Goal: Task Accomplishment & Management: Manage account settings

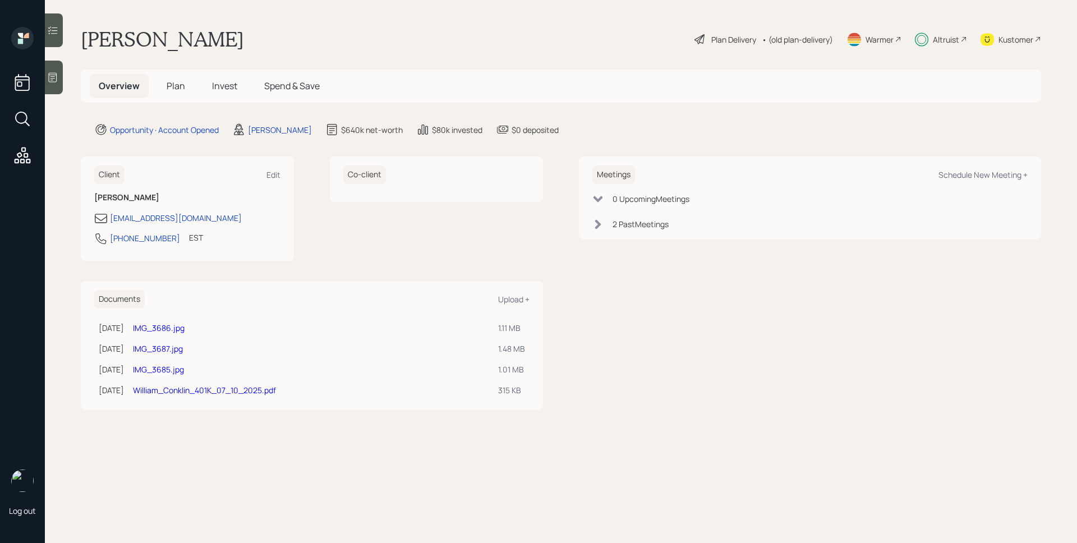
click at [725, 40] on div "Plan Delivery" at bounding box center [733, 40] width 45 height 12
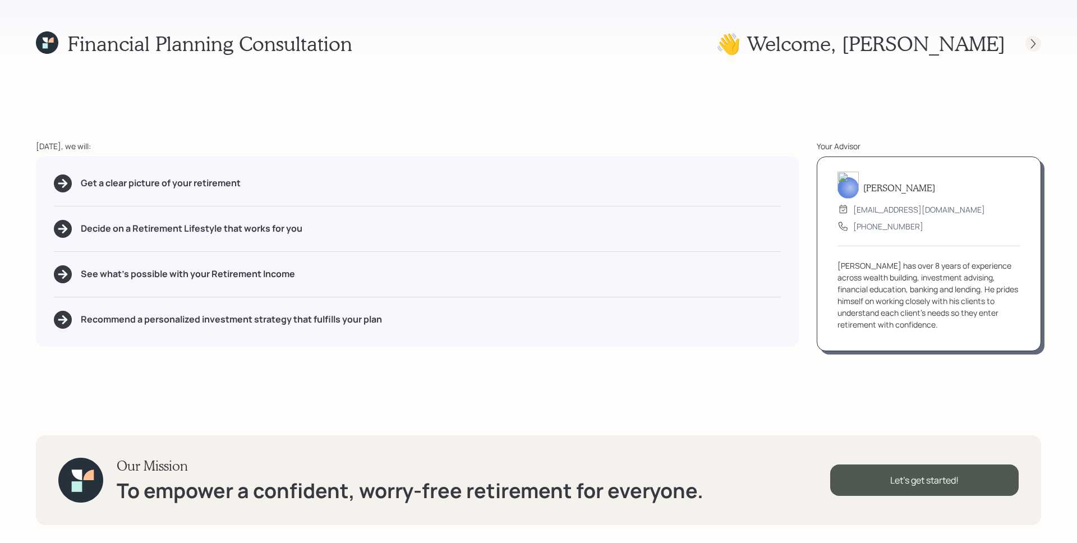
click at [1039, 44] on div at bounding box center [1033, 44] width 16 height 16
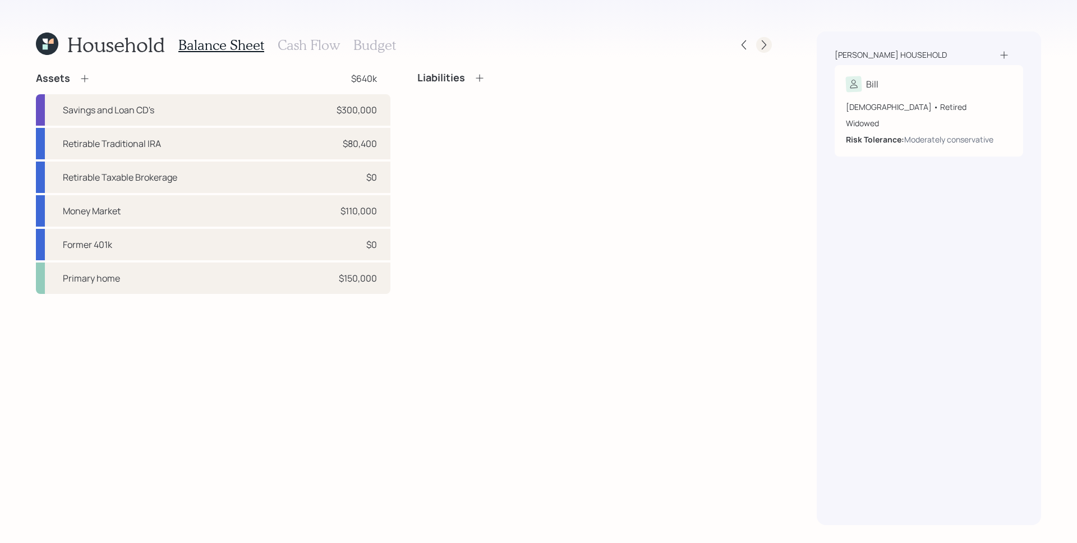
click at [763, 38] on div at bounding box center [764, 45] width 16 height 16
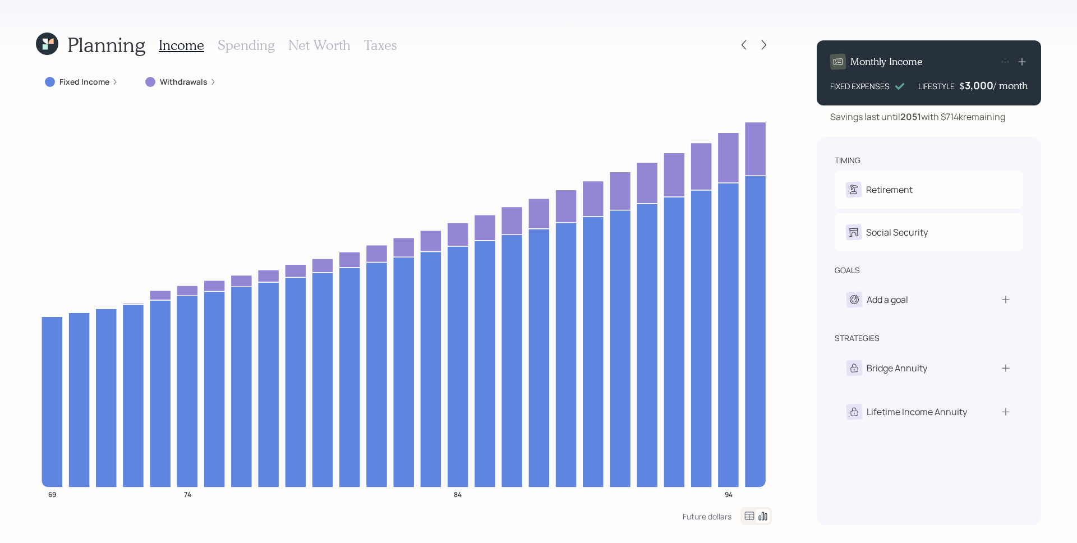
click at [197, 77] on label "Withdrawals" at bounding box center [184, 81] width 48 height 11
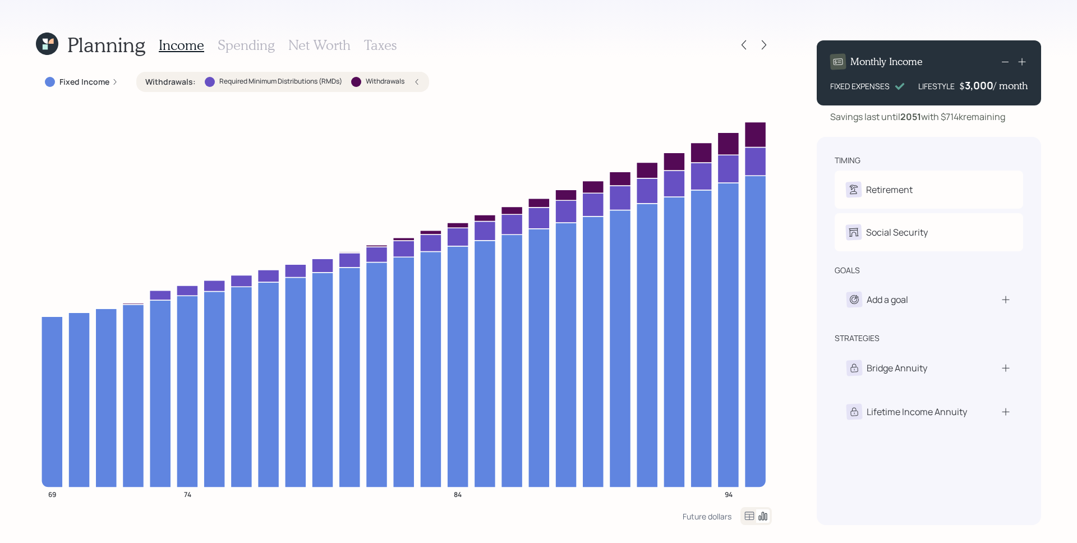
click at [417, 82] on icon at bounding box center [416, 82] width 7 height 7
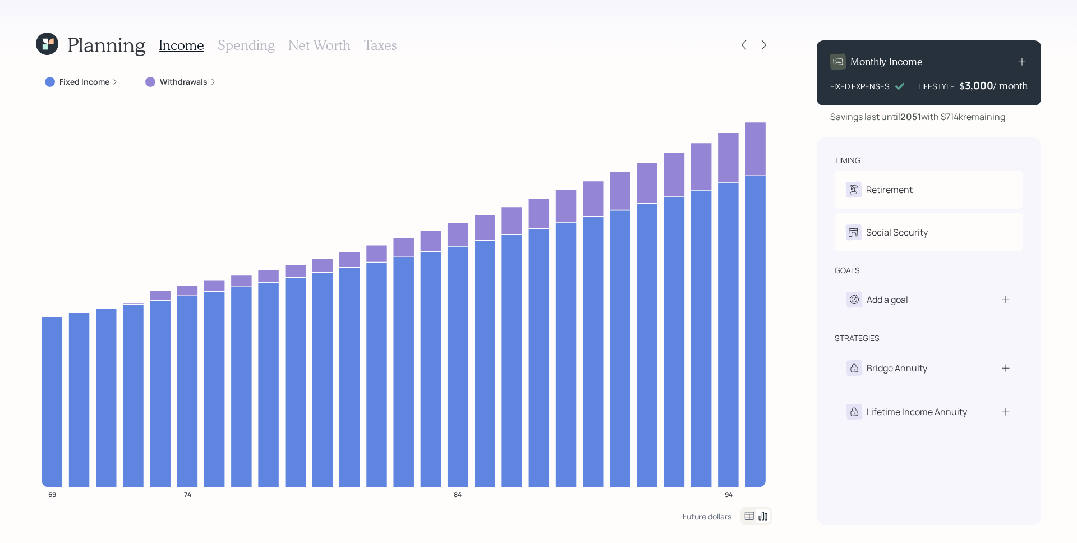
click at [201, 84] on label "Withdrawals" at bounding box center [184, 81] width 48 height 11
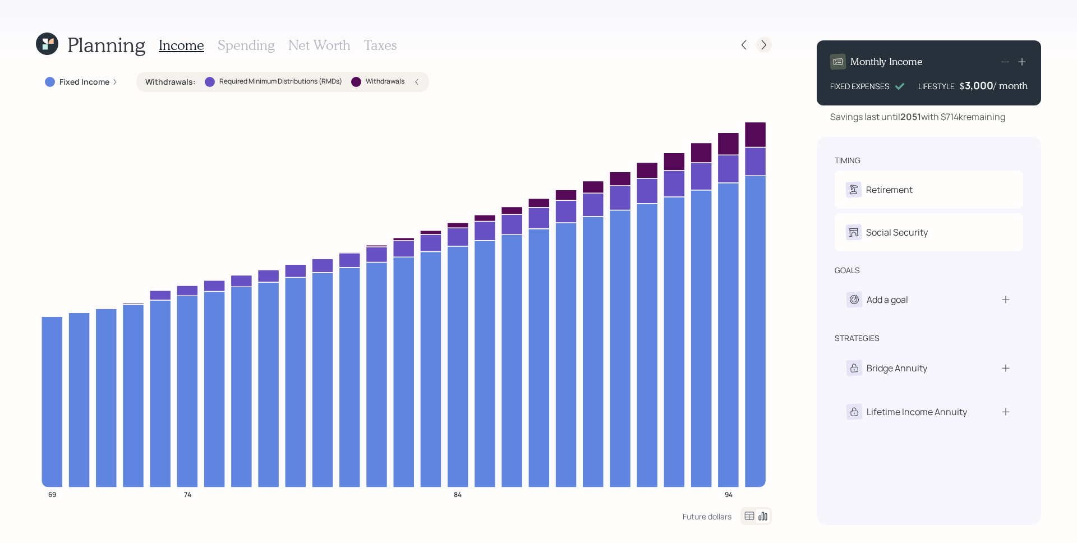
click at [761, 39] on icon at bounding box center [763, 44] width 11 height 11
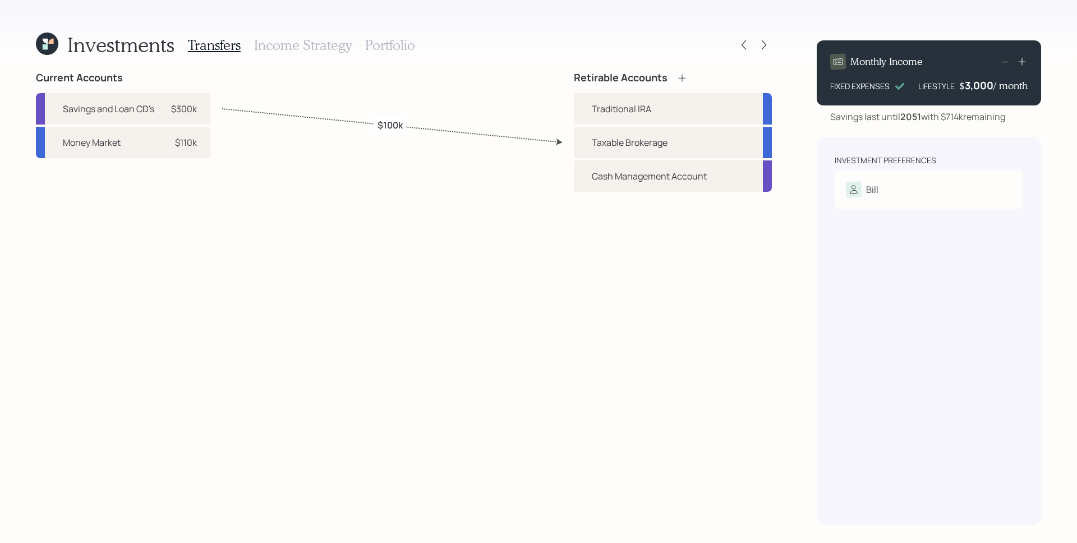
click at [397, 39] on h3 "Portfolio" at bounding box center [390, 45] width 50 height 16
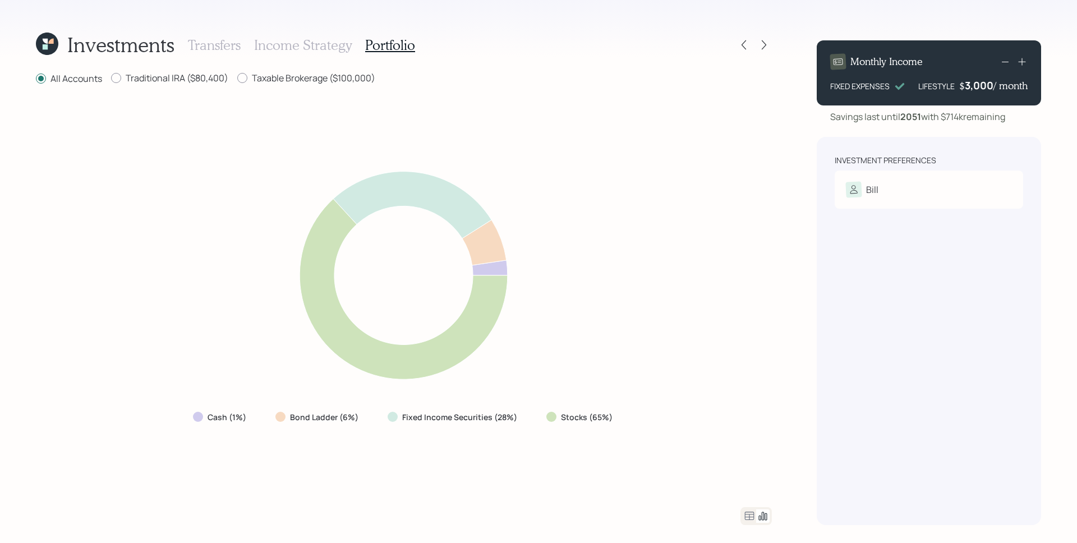
click at [543, 328] on icon at bounding box center [403, 275] width 441 height 237
click at [311, 77] on label "Taxable Brokerage ($100,000)" at bounding box center [306, 78] width 138 height 12
click at [237, 78] on input "Taxable Brokerage ($100,000)" at bounding box center [237, 78] width 1 height 1
radio input "true"
radio input "false"
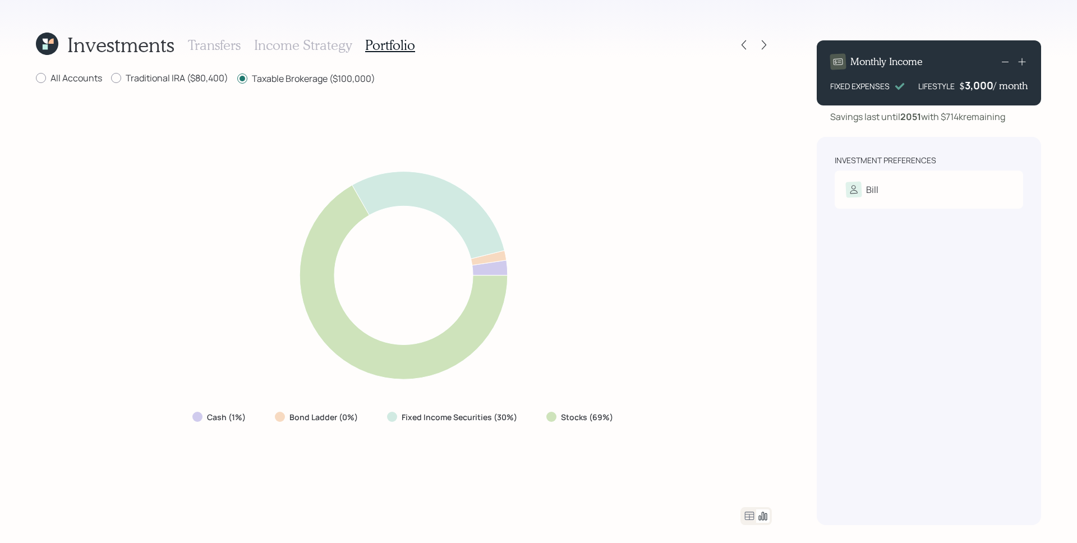
click at [47, 45] on icon at bounding box center [45, 46] width 5 height 5
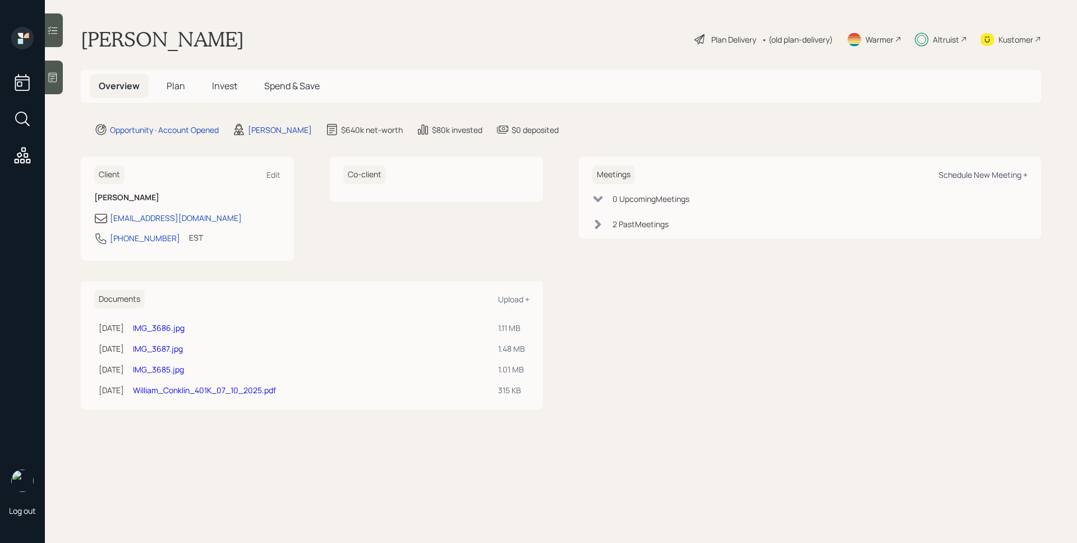
click at [969, 178] on div "Schedule New Meeting +" at bounding box center [982, 174] width 89 height 11
select select "d946c976-65aa-4529-ac9d-02c4f1114fc0"
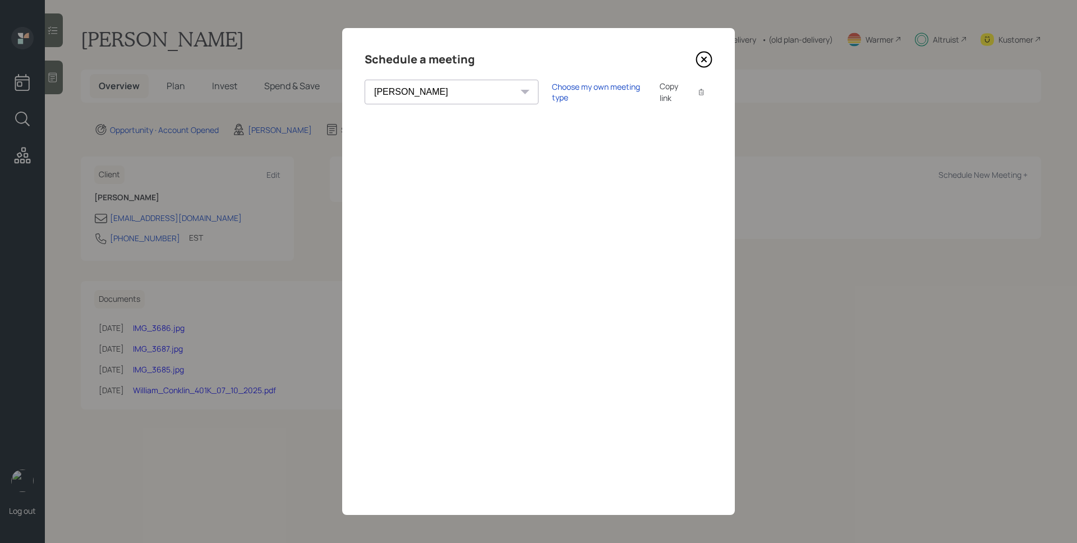
click at [703, 55] on icon at bounding box center [704, 59] width 17 height 17
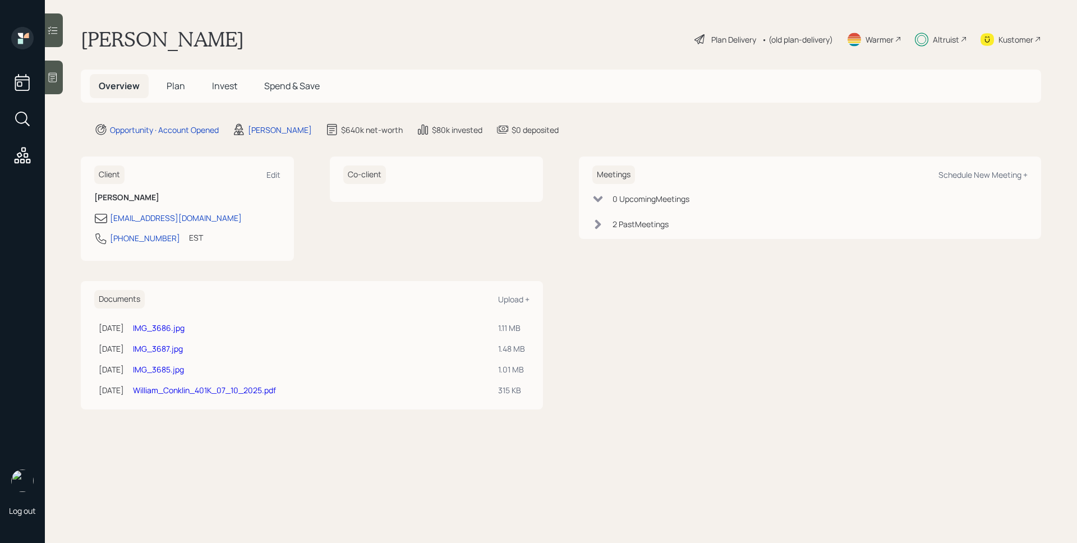
click at [219, 86] on span "Invest" at bounding box center [224, 86] width 25 height 12
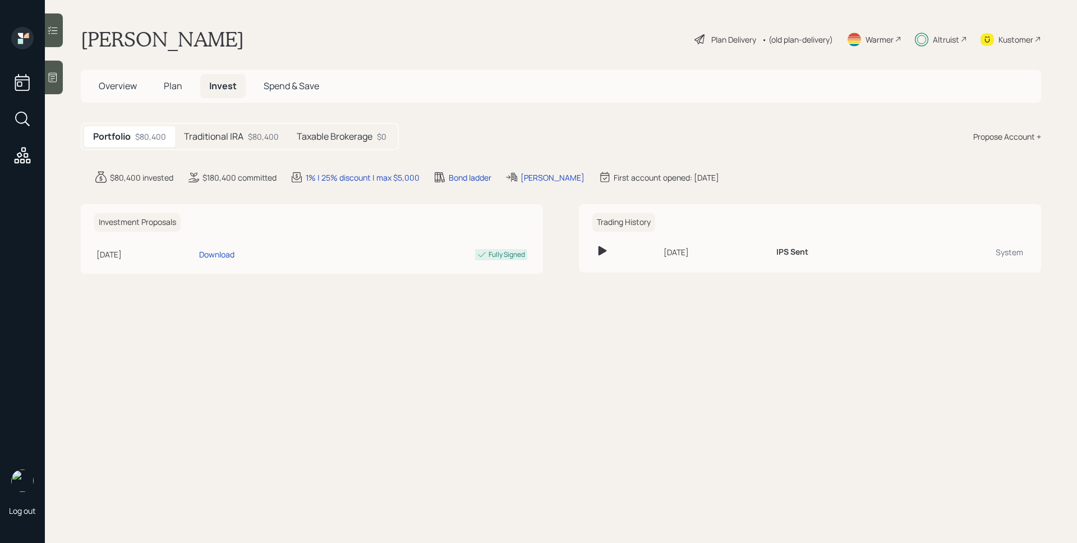
click at [337, 132] on h5 "Taxable Brokerage" at bounding box center [335, 136] width 76 height 11
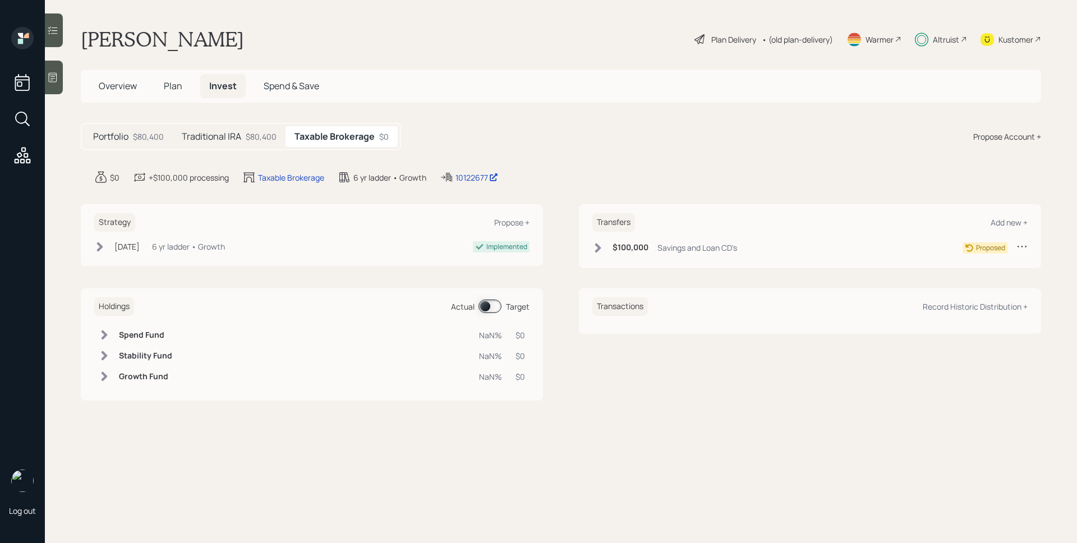
click at [705, 252] on div "Savings and Loan CD's" at bounding box center [697, 248] width 80 height 12
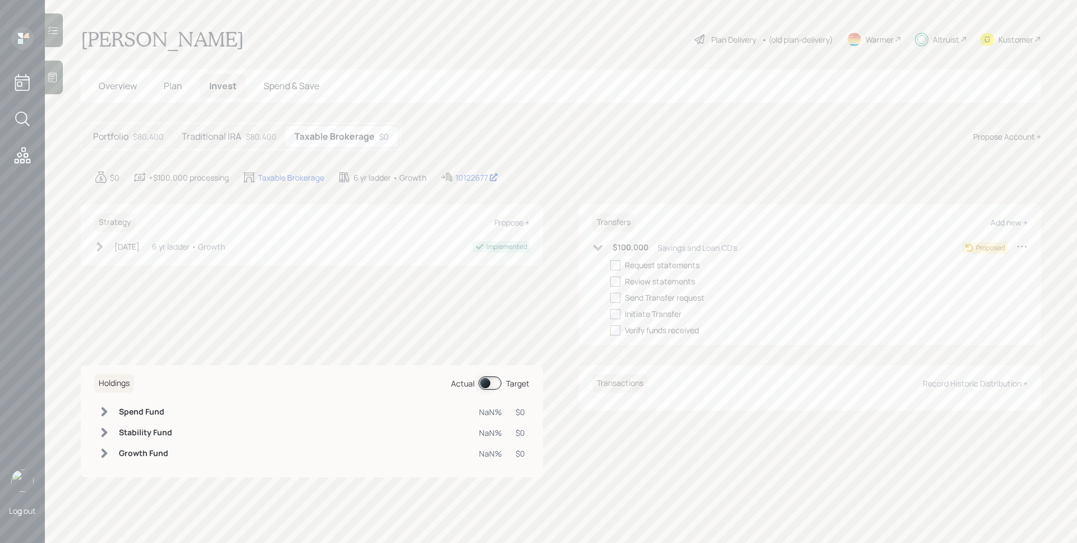
click at [1016, 247] on div "Proposed" at bounding box center [994, 248] width 65 height 14
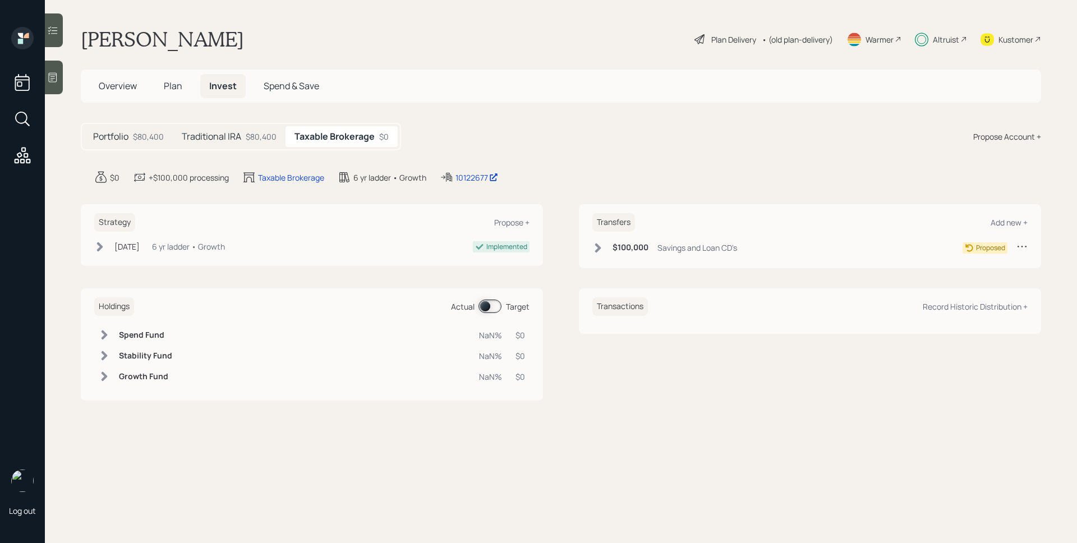
click at [1017, 248] on icon at bounding box center [1021, 246] width 11 height 11
click at [984, 269] on div "Edit transfer" at bounding box center [987, 267] width 81 height 11
select select "e297c345-756c-4922-9c6c-e78f86ab2ad9"
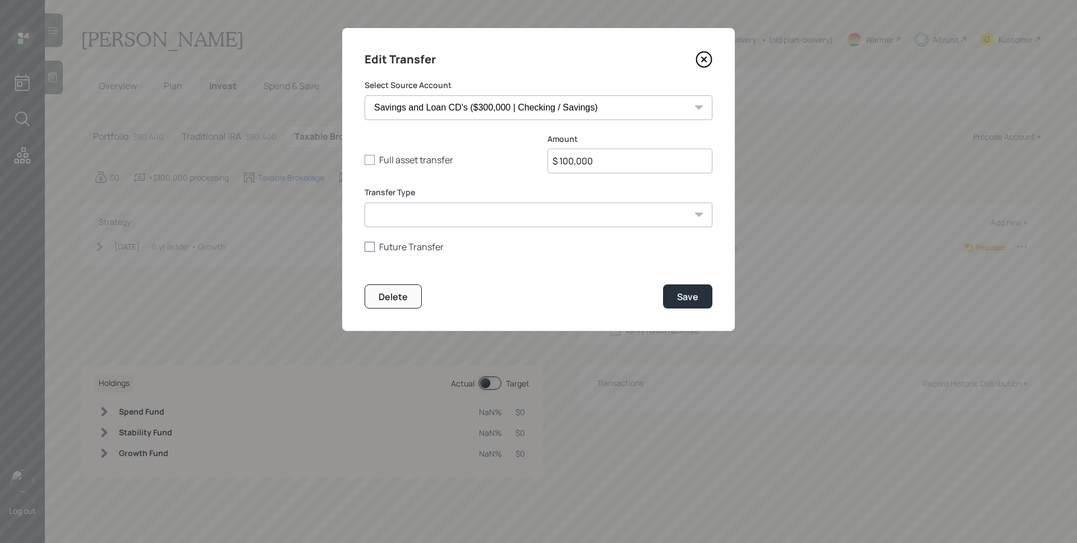
click at [395, 248] on label "Future Transfer" at bounding box center [539, 247] width 348 height 12
click at [365, 247] on input "Future Transfer" at bounding box center [364, 246] width 1 height 1
checkbox input "true"
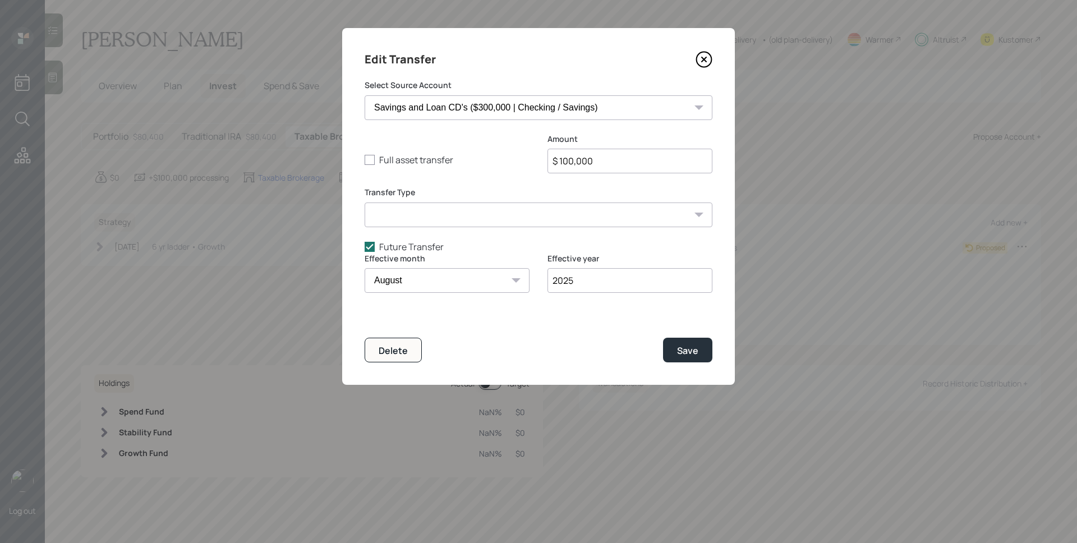
click at [449, 277] on select "January February March April May June July August September October November De…" at bounding box center [447, 280] width 165 height 25
select select "4"
click at [365, 268] on select "January February March April May June July August September October November De…" at bounding box center [447, 280] width 165 height 25
click at [604, 284] on input "2025" at bounding box center [629, 280] width 165 height 25
type input "2027"
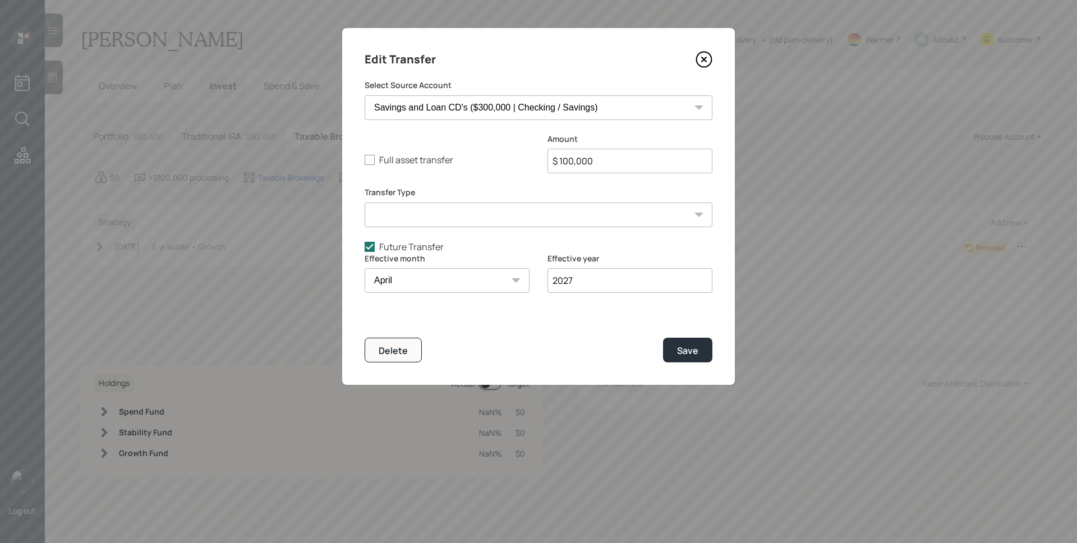
click at [568, 353] on div "Delete Save" at bounding box center [539, 350] width 348 height 24
click at [679, 349] on div "Save" at bounding box center [687, 350] width 21 height 12
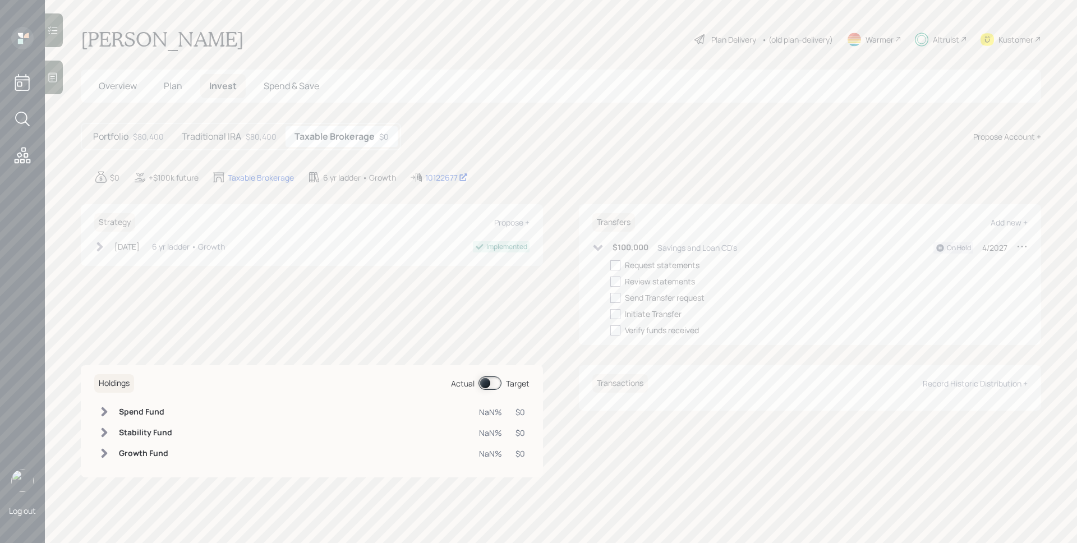
click at [215, 137] on h5 "Traditional IRA" at bounding box center [211, 136] width 59 height 11
